Goal: Task Accomplishment & Management: Use online tool/utility

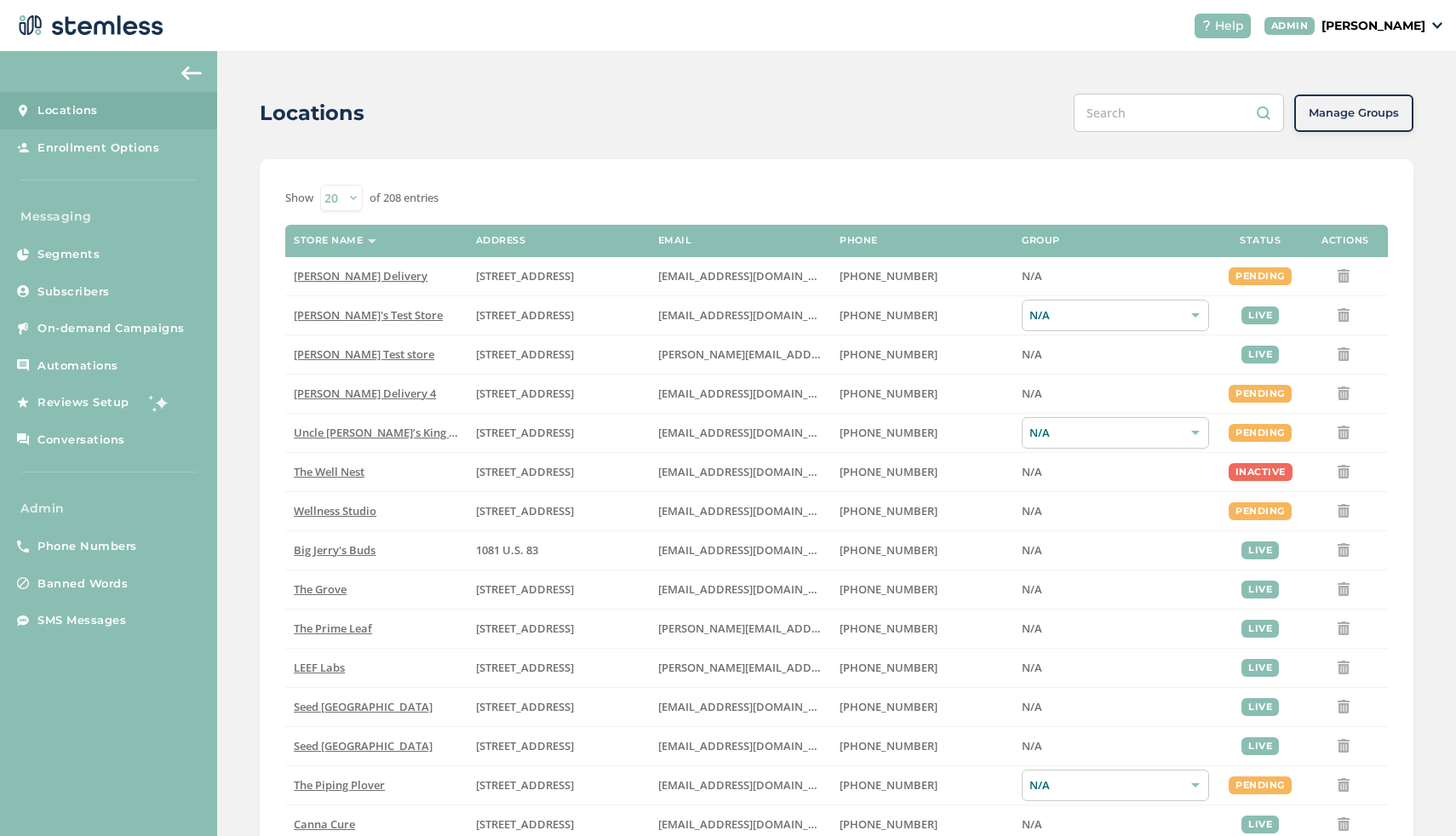
click at [1393, 26] on p "[PERSON_NAME]" at bounding box center [1372, 26] width 103 height 18
click at [1358, 111] on ul "Go to Website Profile Impersonate Logout" at bounding box center [1381, 106] width 103 height 130
click at [1365, 29] on p "[PERSON_NAME]" at bounding box center [1372, 26] width 103 height 18
click at [1363, 120] on span "Impersonate" at bounding box center [1381, 122] width 84 height 17
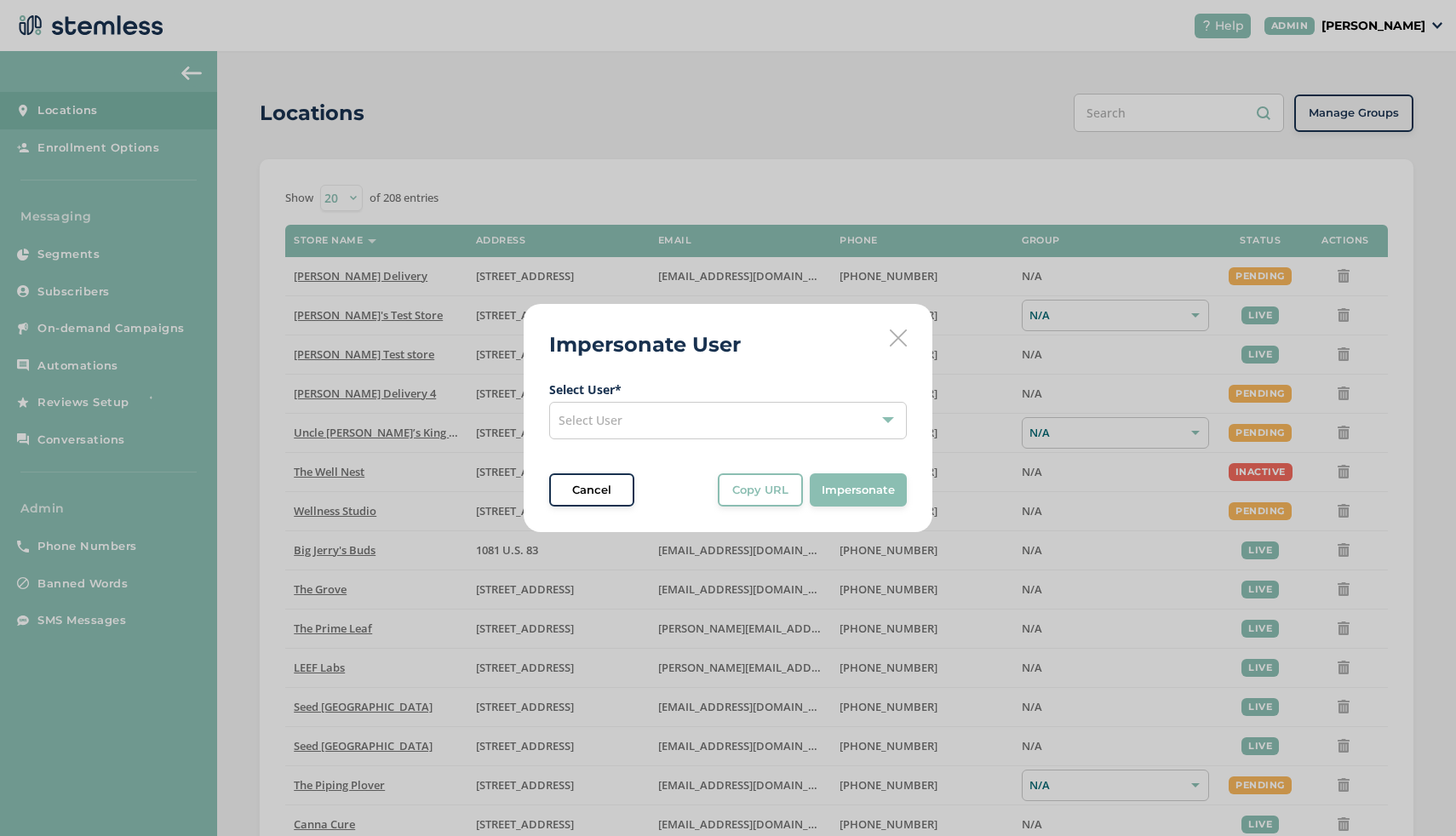
click at [698, 415] on div "Select User" at bounding box center [727, 420] width 358 height 37
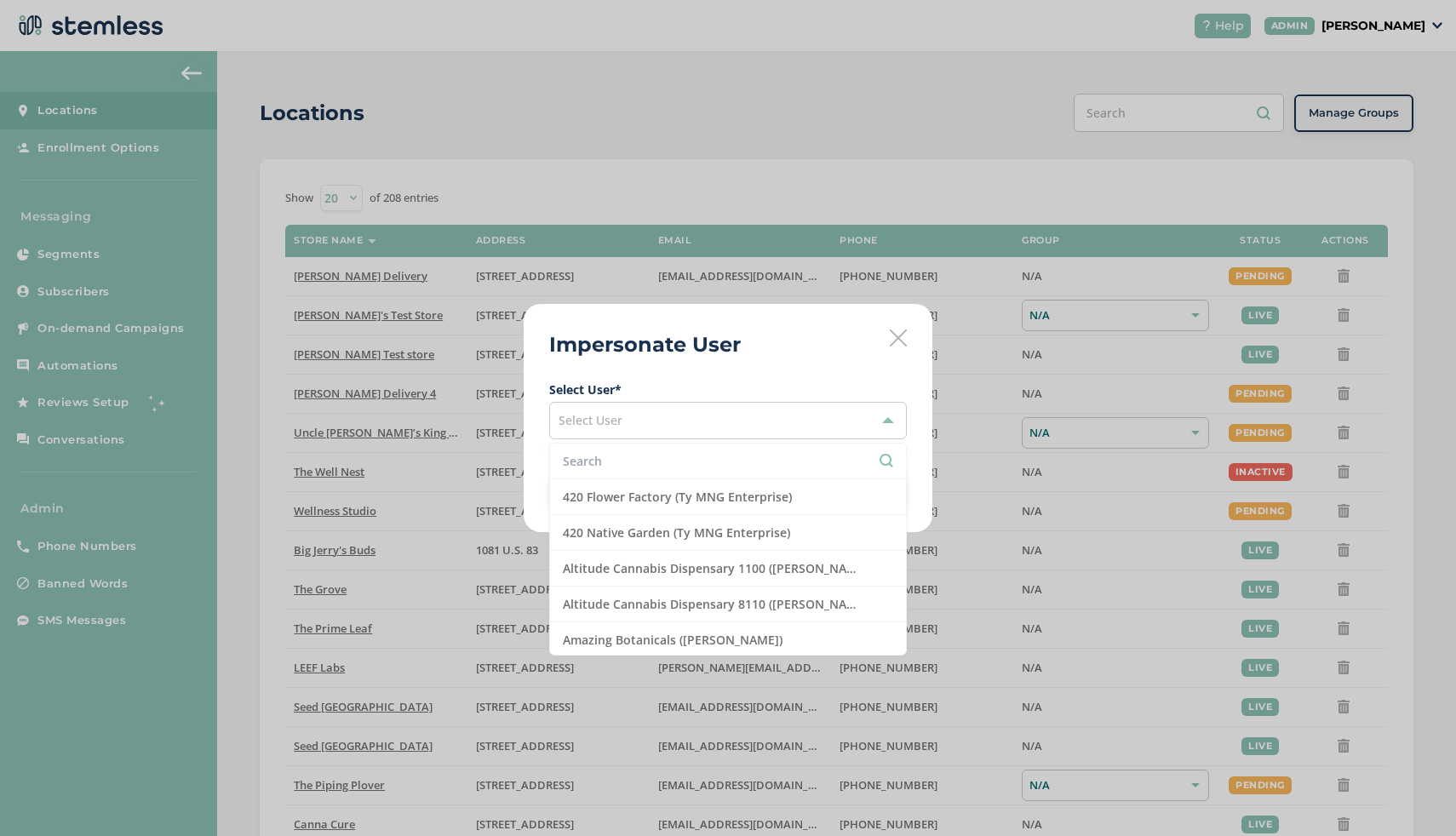
click at [654, 461] on input "text" at bounding box center [727, 461] width 330 height 18
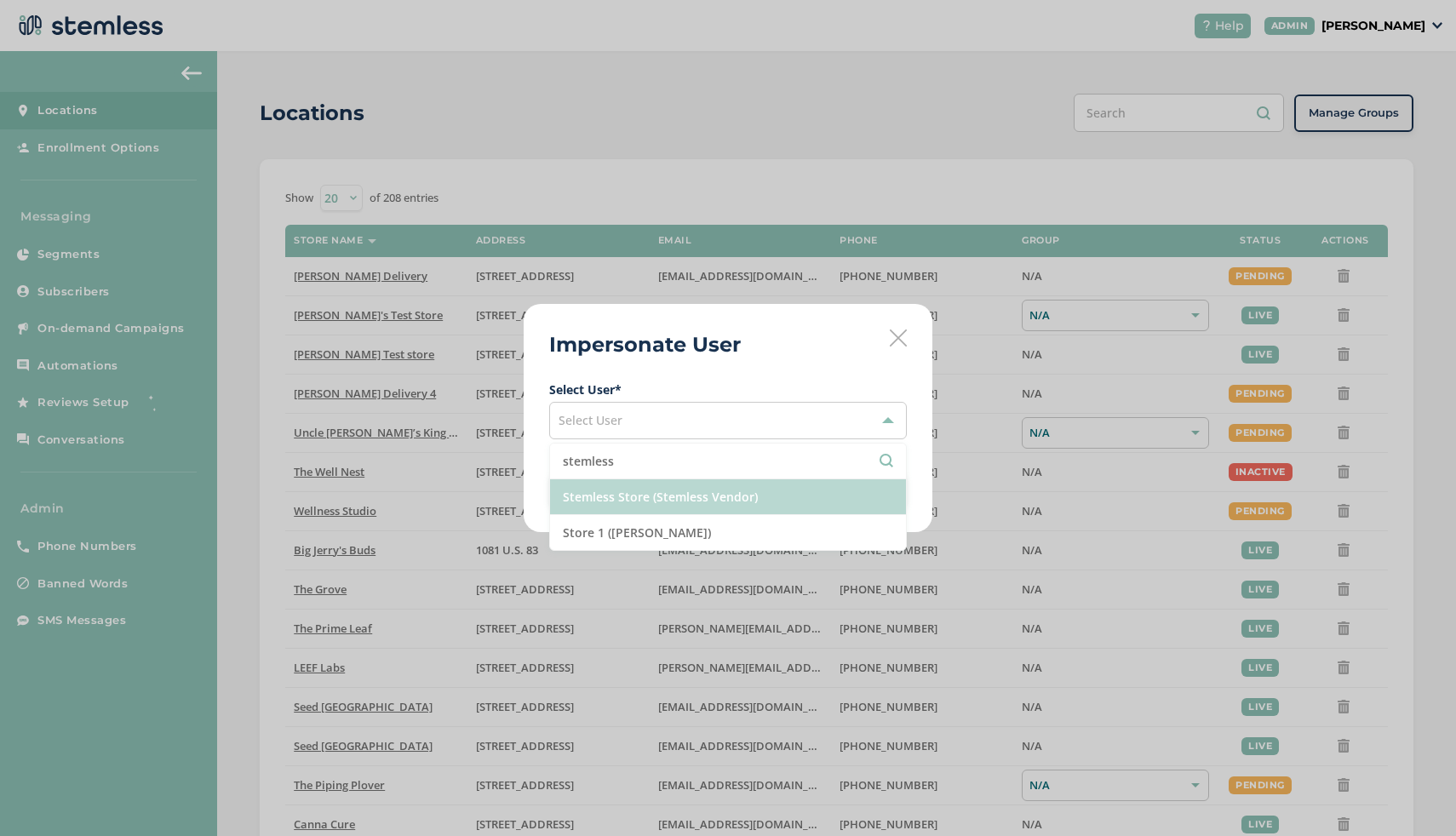
type input "stemless"
click at [699, 503] on li "Stemless Store (Stemless Vendor)" at bounding box center [727, 497] width 356 height 35
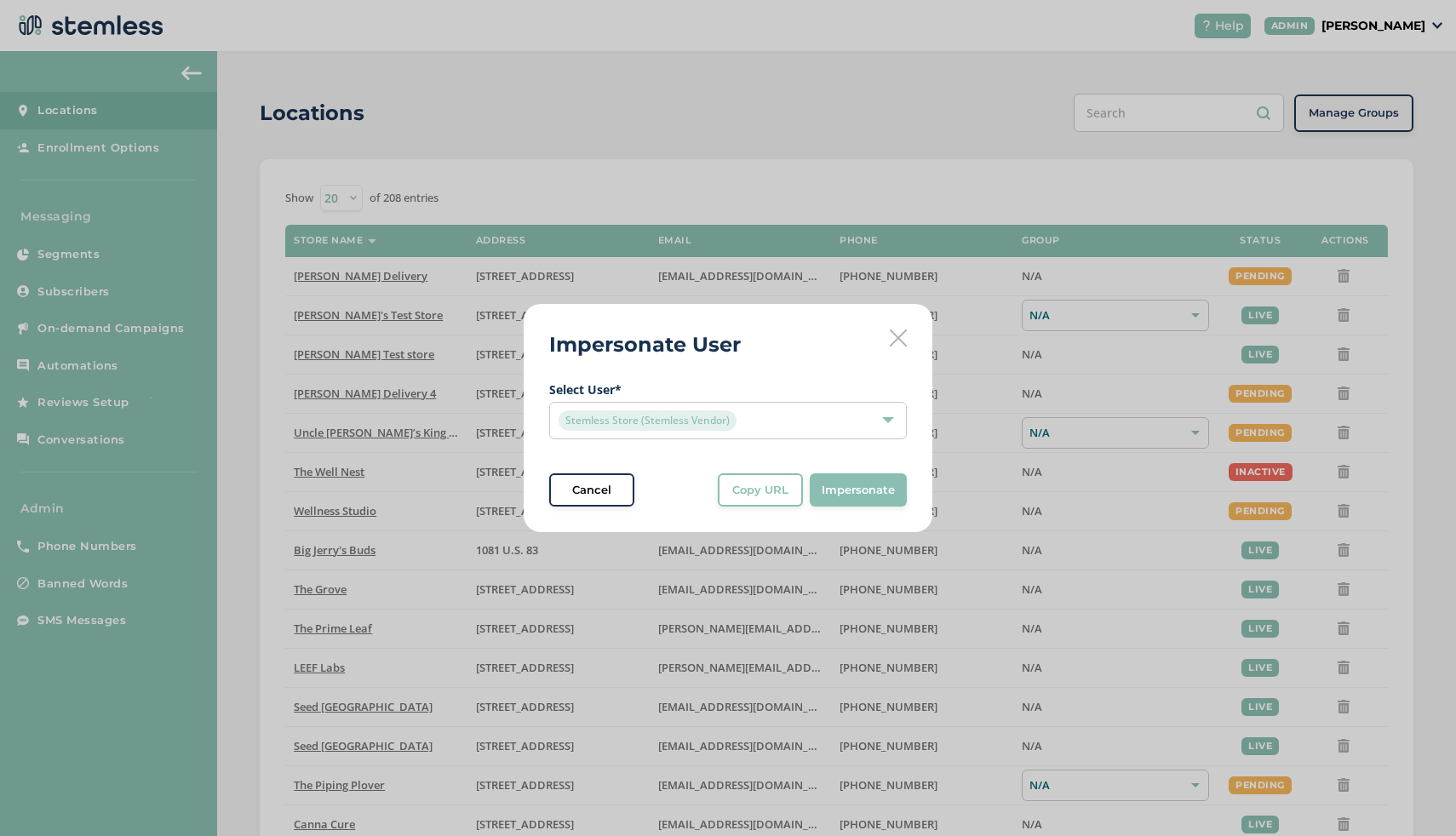
click at [837, 492] on span "Impersonate" at bounding box center [858, 489] width 73 height 17
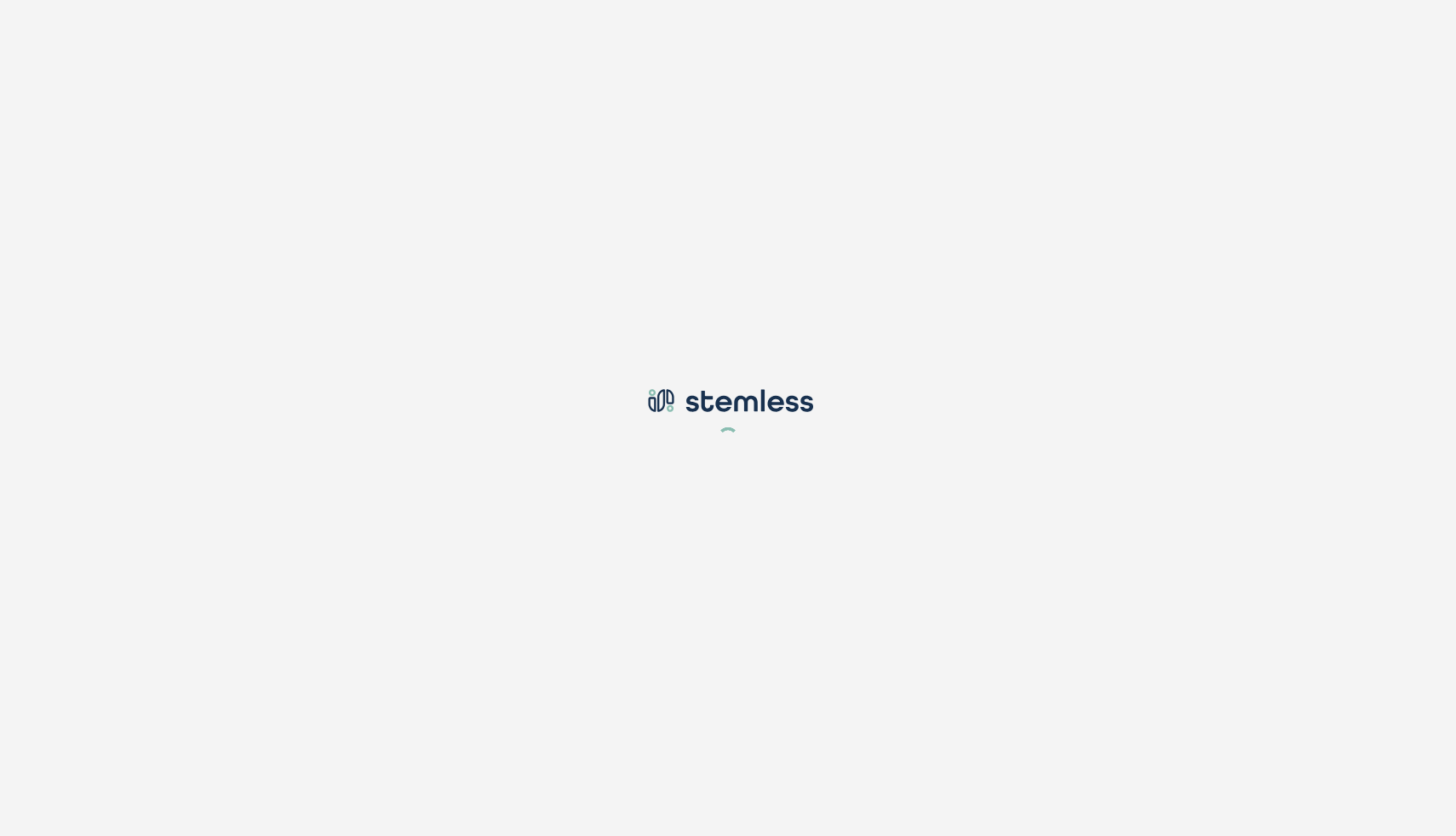
type input "[EMAIL_ADDRESS][DOMAIN_NAME]"
